Goal: Information Seeking & Learning: Learn about a topic

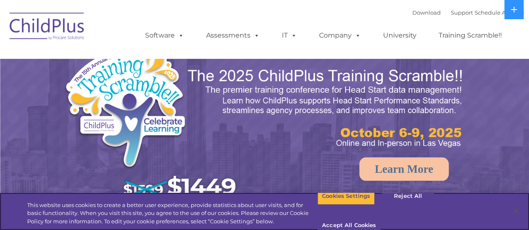
select select "MEDIUM"
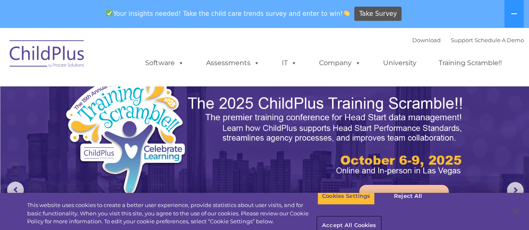
click at [381, 217] on button "Accept All Cookies" at bounding box center [348, 226] width 63 height 18
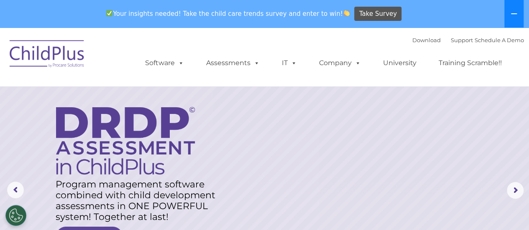
click at [514, 14] on icon at bounding box center [514, 13] width 7 height 7
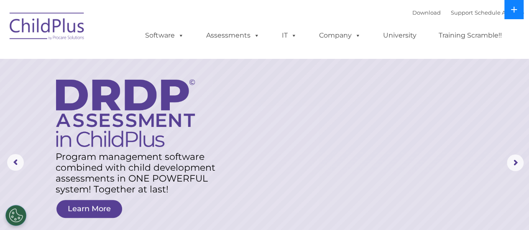
click at [514, 14] on button at bounding box center [513, 9] width 19 height 19
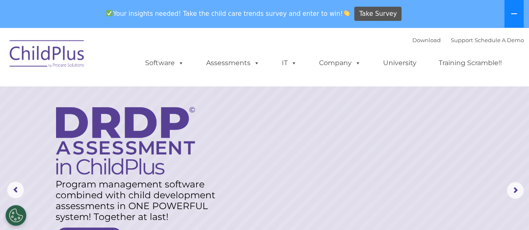
click at [514, 14] on icon at bounding box center [514, 13] width 7 height 7
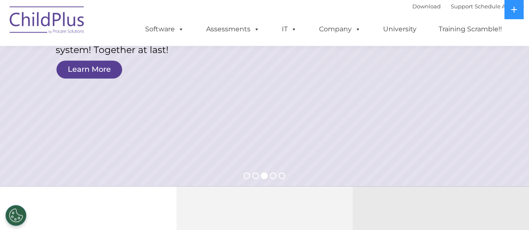
scroll to position [143, 0]
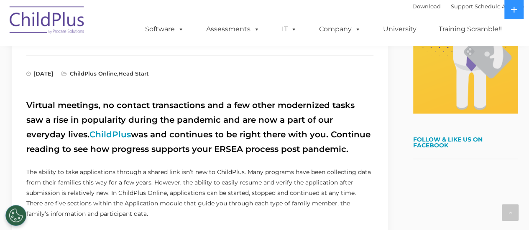
scroll to position [248, 0]
click at [117, 74] on link "ChildPlus Online" at bounding box center [93, 74] width 47 height 7
